Goal: Task Accomplishment & Management: Manage account settings

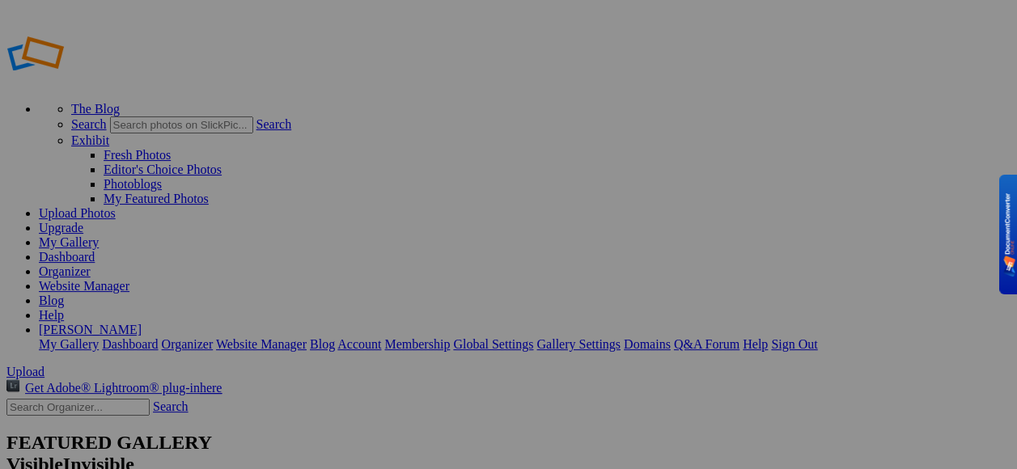
click at [95, 250] on link "Dashboard" at bounding box center [67, 257] width 56 height 14
type input "[PERSON_NAME][GEOGRAPHIC_DATA]"
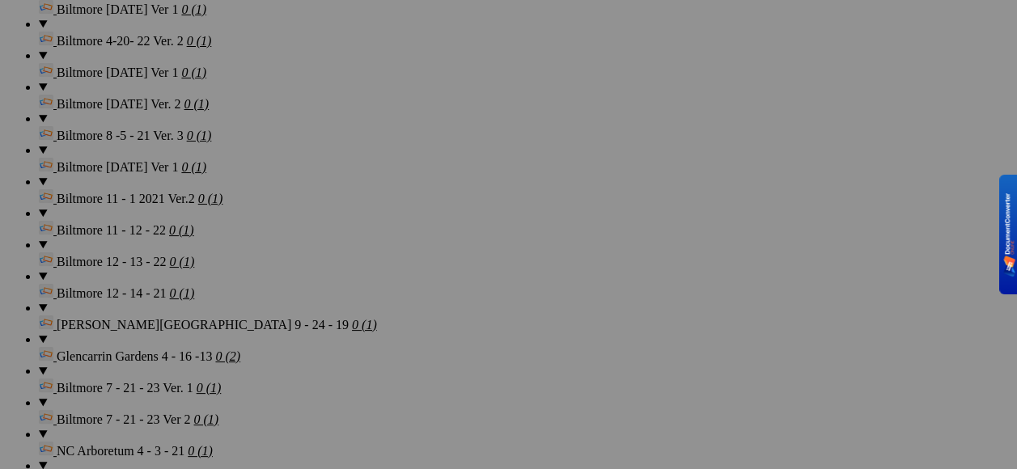
scroll to position [2884, 0]
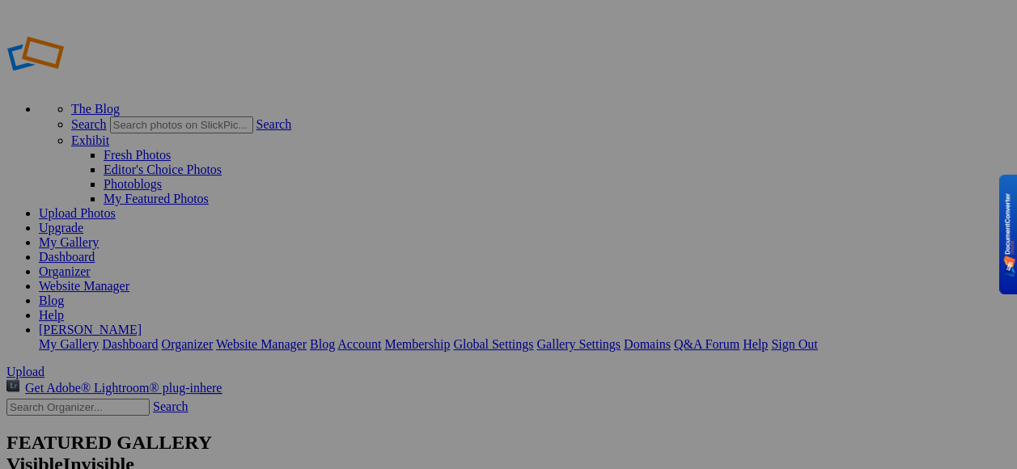
click at [99, 236] on link "My Gallery" at bounding box center [69, 243] width 60 height 14
